Goal: Information Seeking & Learning: Learn about a topic

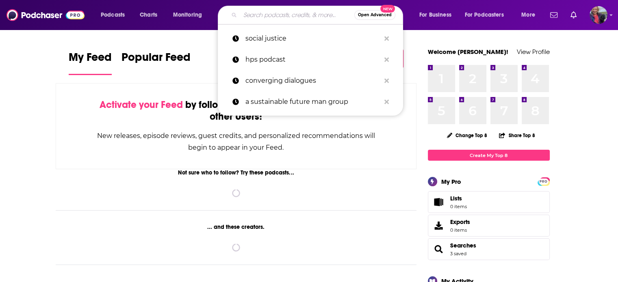
click at [294, 18] on input "Search podcasts, credits, & more..." at bounding box center [297, 15] width 114 height 13
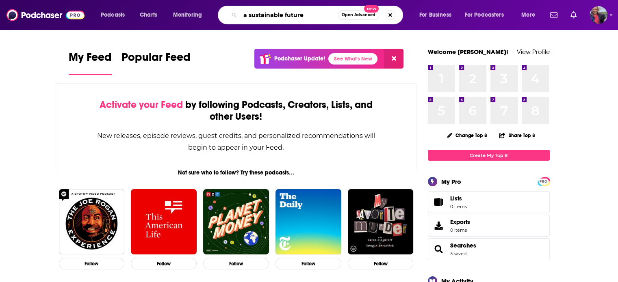
type input "a sustainable future"
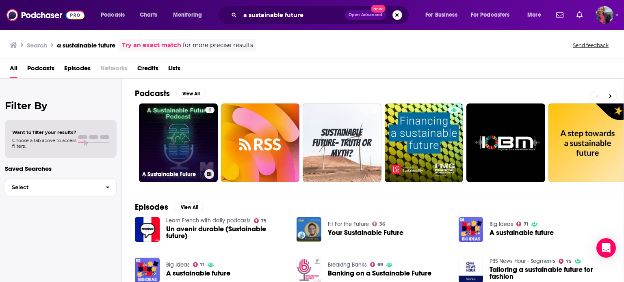
click at [147, 134] on link "5 A Sustainable Future" at bounding box center [178, 143] width 79 height 79
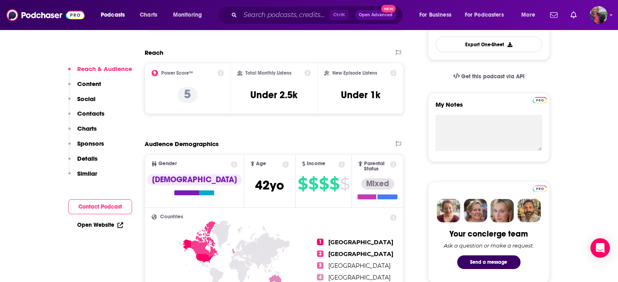
scroll to position [244, 0]
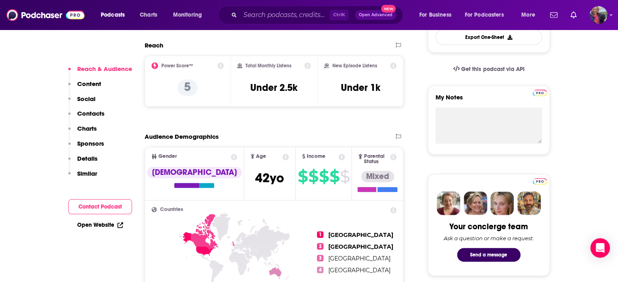
click at [89, 114] on p "Contacts" at bounding box center [90, 114] width 27 height 8
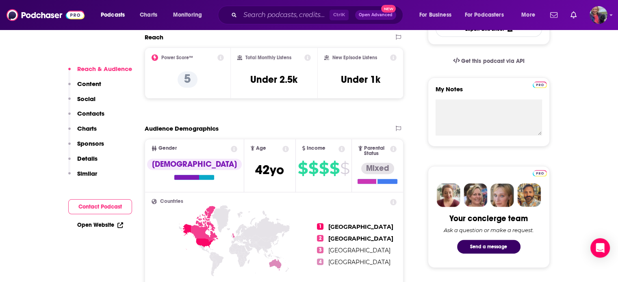
scroll to position [255, 0]
